Goal: Task Accomplishment & Management: Use online tool/utility

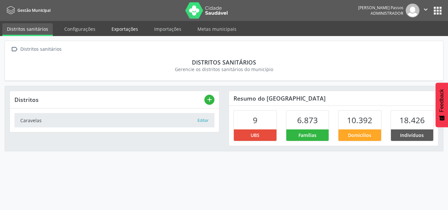
click at [123, 31] on link "Exportações" at bounding box center [125, 28] width 36 height 11
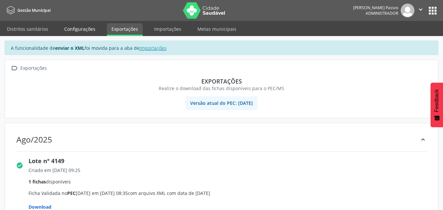
click at [83, 29] on link "Configurações" at bounding box center [80, 28] width 40 height 11
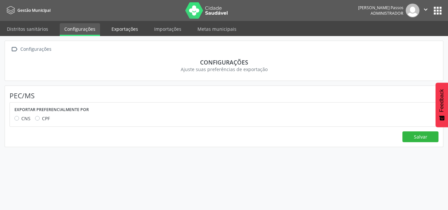
click at [137, 29] on link "Exportações" at bounding box center [125, 28] width 36 height 11
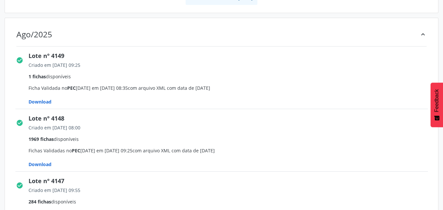
scroll to position [131, 0]
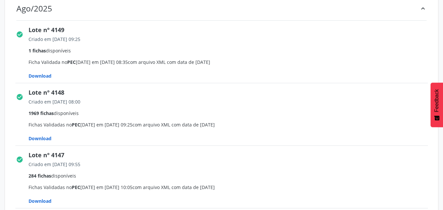
click at [43, 77] on span "Download" at bounding box center [40, 76] width 23 height 6
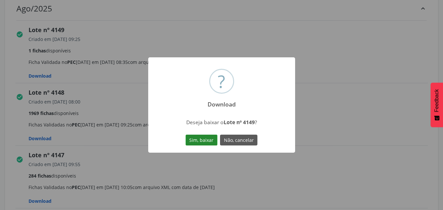
click at [208, 142] on button "Sim, baixar" at bounding box center [202, 140] width 32 height 11
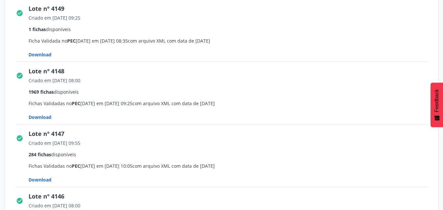
scroll to position [164, 0]
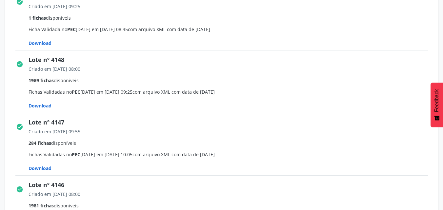
click at [45, 46] on span "Download" at bounding box center [40, 43] width 23 height 6
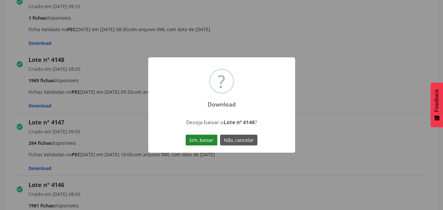
click at [200, 138] on button "Sim, baixar" at bounding box center [202, 140] width 32 height 11
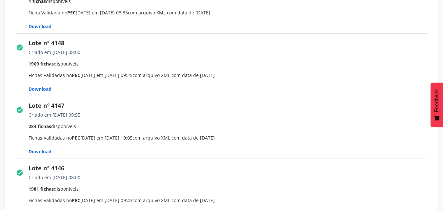
scroll to position [197, 0]
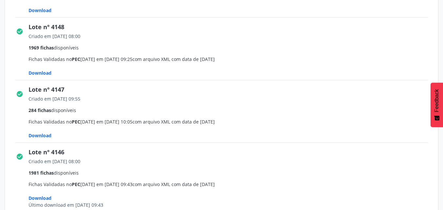
click at [43, 13] on span "Download" at bounding box center [40, 10] width 23 height 6
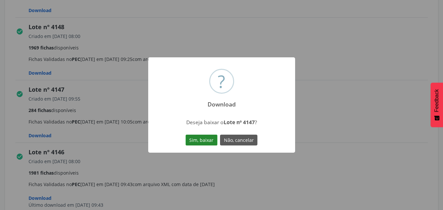
click at [190, 141] on button "Sim, baixar" at bounding box center [202, 140] width 32 height 11
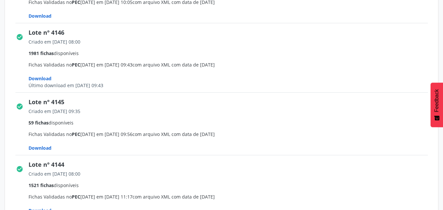
scroll to position [328, 0]
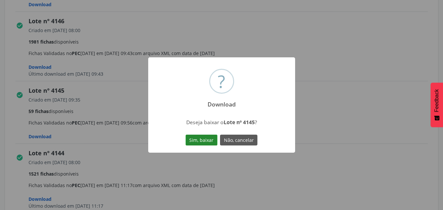
click at [200, 138] on button "Sim, baixar" at bounding box center [202, 140] width 32 height 11
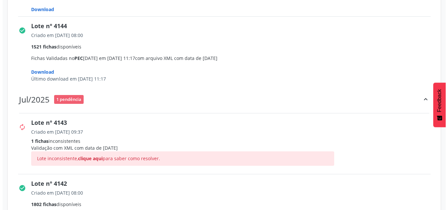
scroll to position [459, 0]
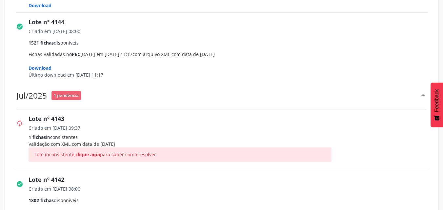
click at [70, 97] on span "1 pendência" at bounding box center [65, 95] width 29 height 9
click at [92, 156] on span "clique aqui" at bounding box center [87, 154] width 25 height 6
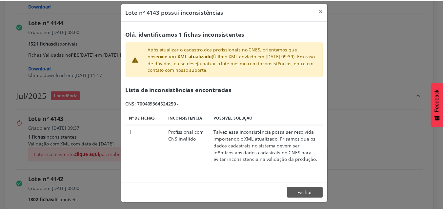
scroll to position [8, 0]
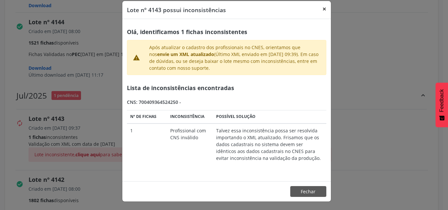
click at [323, 7] on button "×" at bounding box center [324, 9] width 13 height 16
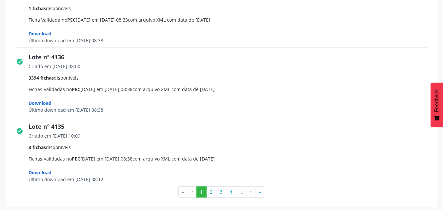
scroll to position [1023, 0]
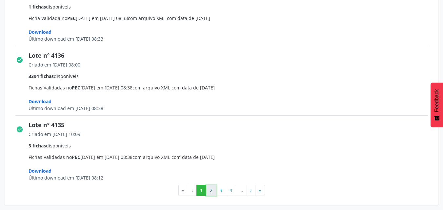
click at [211, 191] on button "2" at bounding box center [211, 190] width 10 height 11
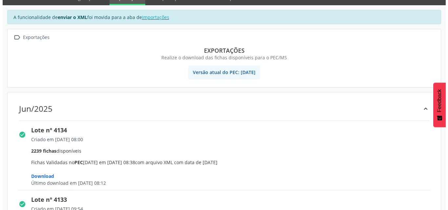
scroll to position [0, 0]
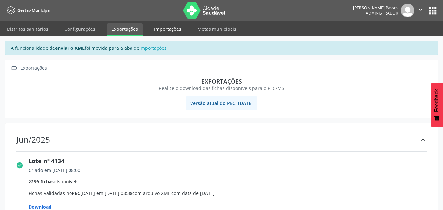
click at [167, 33] on link "Importações" at bounding box center [167, 28] width 36 height 11
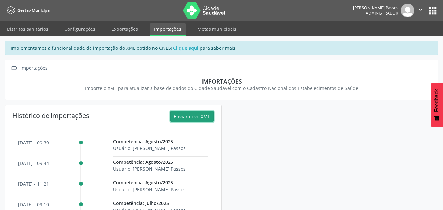
click at [190, 114] on button "Enviar novo XML" at bounding box center [192, 116] width 44 height 11
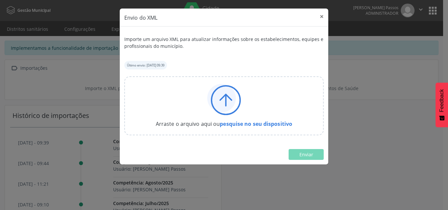
click at [224, 97] on icon at bounding box center [221, 98] width 29 height 29
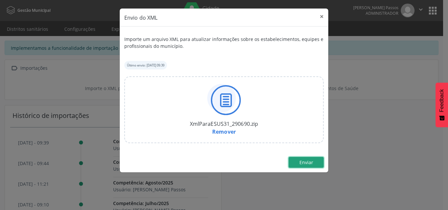
click at [308, 163] on span "Enviar" at bounding box center [306, 162] width 14 height 6
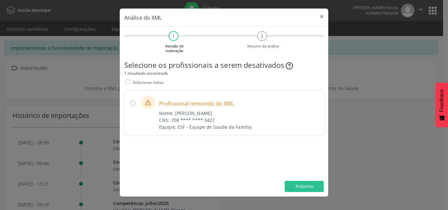
click at [134, 106] on div "Profissional removido do XML Nome: [PERSON_NAME] Venas CNS: 708 **** **** 0427 …" at bounding box center [224, 113] width 202 height 46
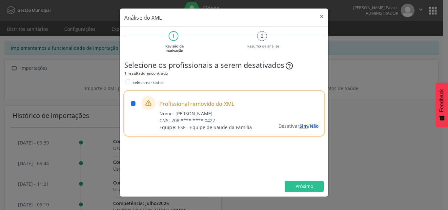
click at [300, 127] on span "Sim" at bounding box center [303, 126] width 9 height 6
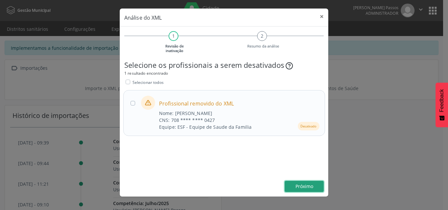
click at [308, 185] on span "Próximo" at bounding box center [304, 186] width 18 height 6
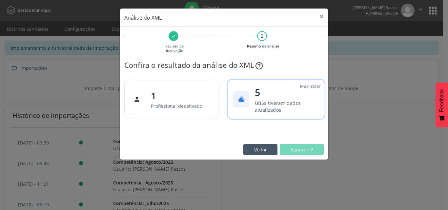
click at [282, 106] on p "UBSs tiveram dados atualizados" at bounding box center [286, 106] width 62 height 14
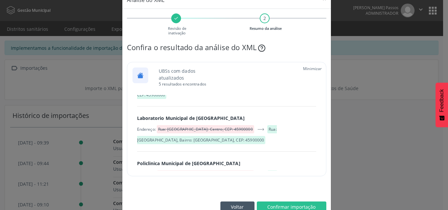
scroll to position [33, 0]
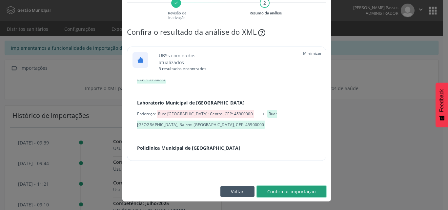
click at [280, 189] on span "Confirmar importação" at bounding box center [291, 191] width 48 height 6
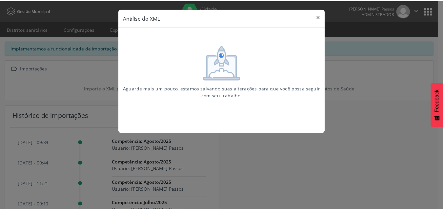
scroll to position [0, 0]
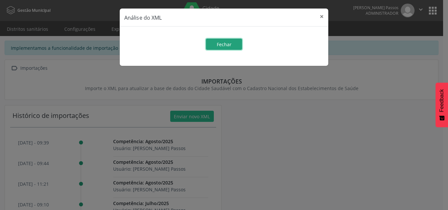
click at [234, 45] on button "Fechar" at bounding box center [224, 44] width 36 height 11
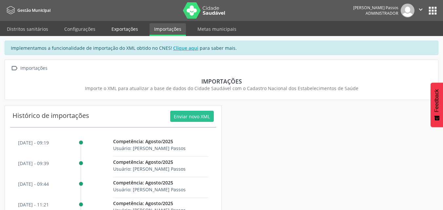
click at [123, 30] on link "Exportações" at bounding box center [125, 28] width 36 height 11
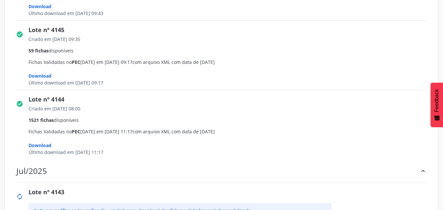
scroll to position [459, 0]
